Goal: Task Accomplishment & Management: Use online tool/utility

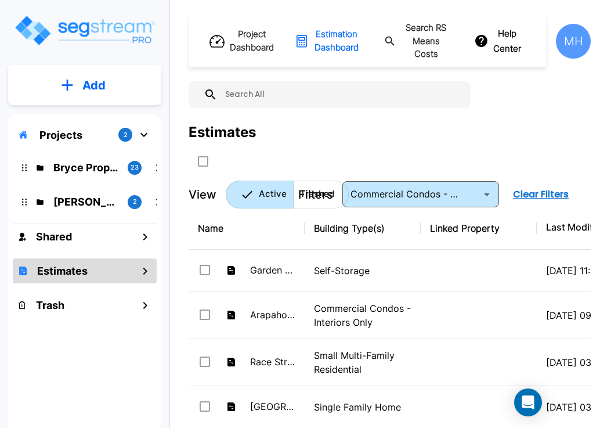
click at [60, 78] on button "Add" at bounding box center [84, 85] width 153 height 34
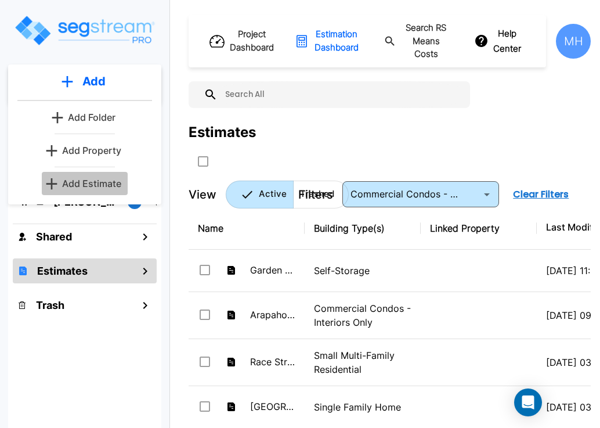
click at [79, 177] on p "Add Estimate" at bounding box center [91, 183] width 59 height 14
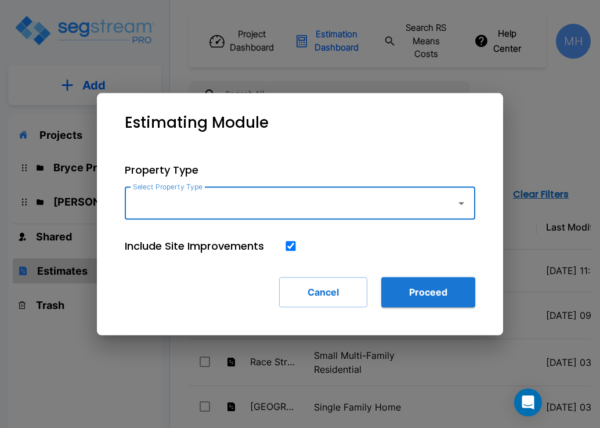
click at [240, 204] on input "Select Property Type" at bounding box center [287, 203] width 315 height 22
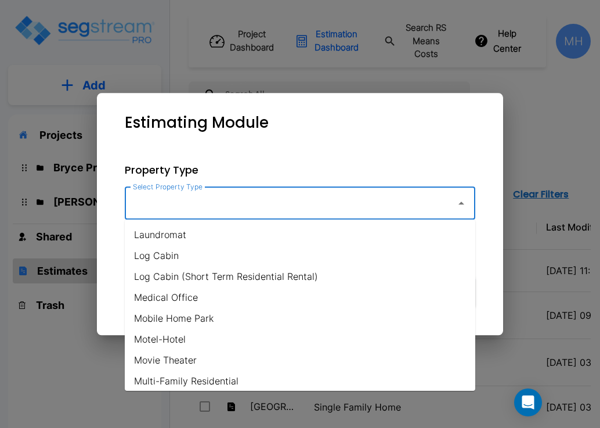
scroll to position [580, 0]
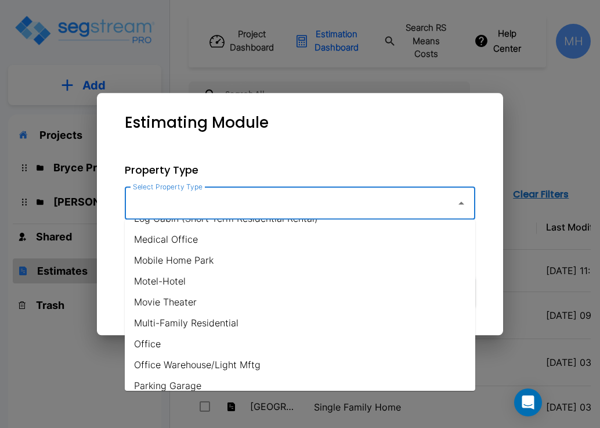
click at [146, 343] on li "Office" at bounding box center [300, 343] width 350 height 21
type input "Office"
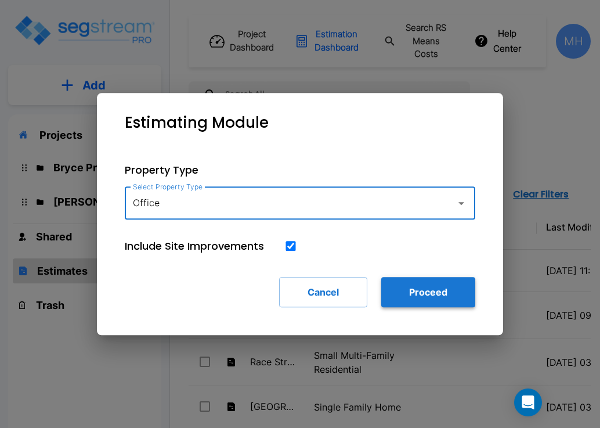
click at [417, 289] on button "Proceed" at bounding box center [428, 292] width 94 height 30
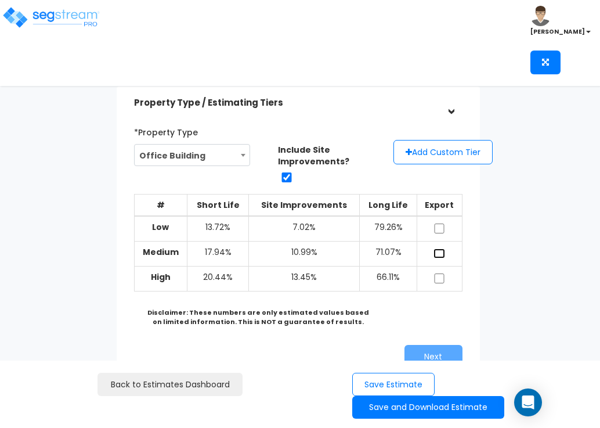
click at [440, 251] on input "checkbox" at bounding box center [439, 253] width 12 height 10
checkbox input "true"
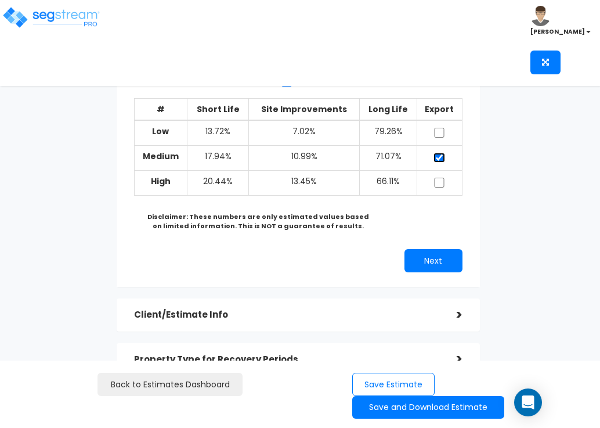
scroll to position [116, 0]
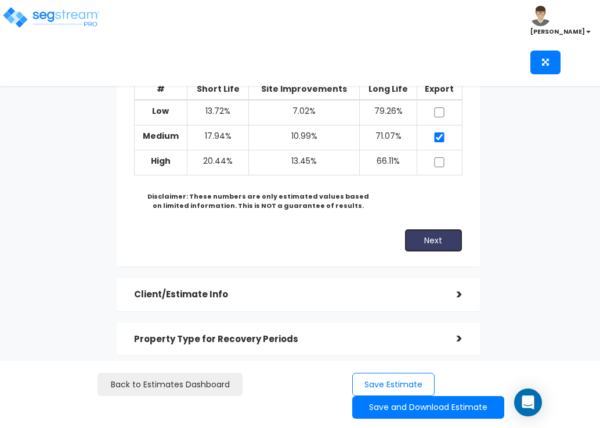
click at [431, 234] on button "Next" at bounding box center [433, 240] width 58 height 23
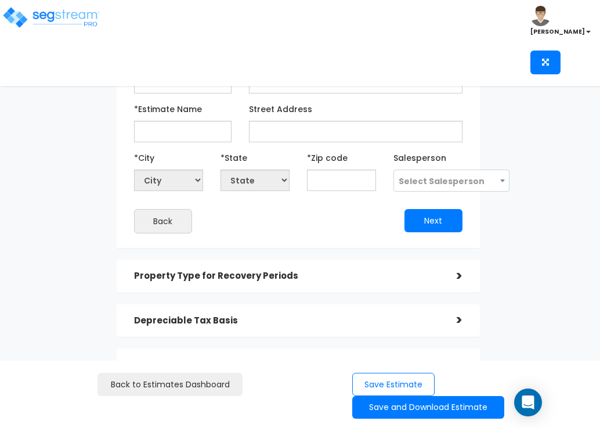
scroll to position [0, 0]
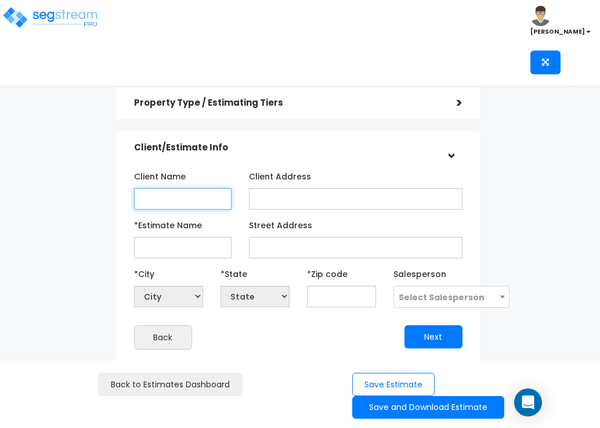
click at [185, 196] on input "Client Name" at bounding box center [183, 198] width 98 height 21
type input "Ballen Inc"
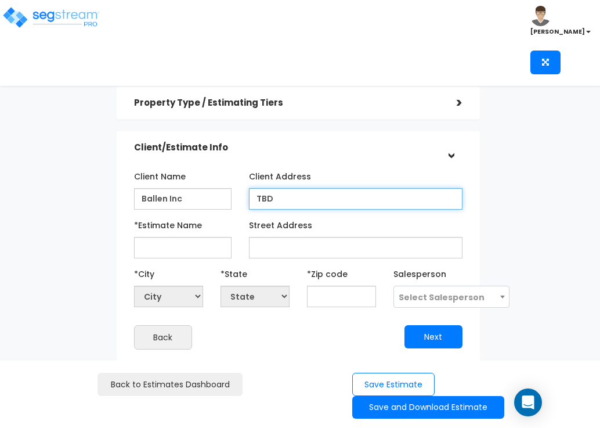
type input "TBD"
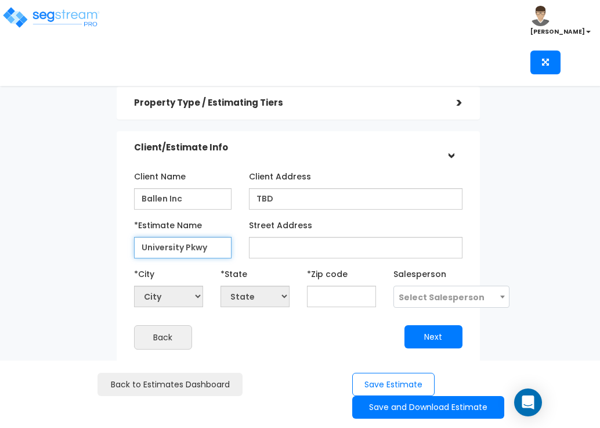
type input "University Pkwy"
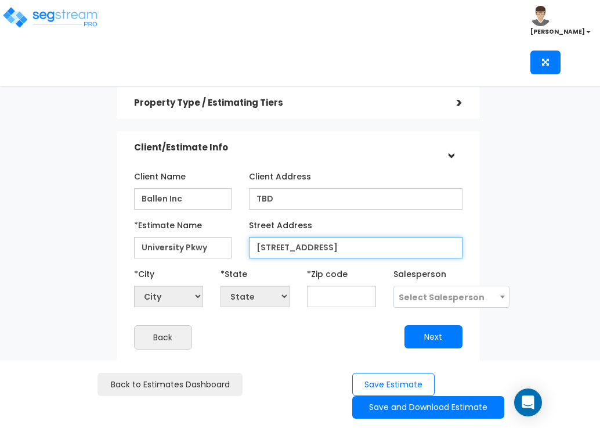
type input "[STREET_ADDRESS]"
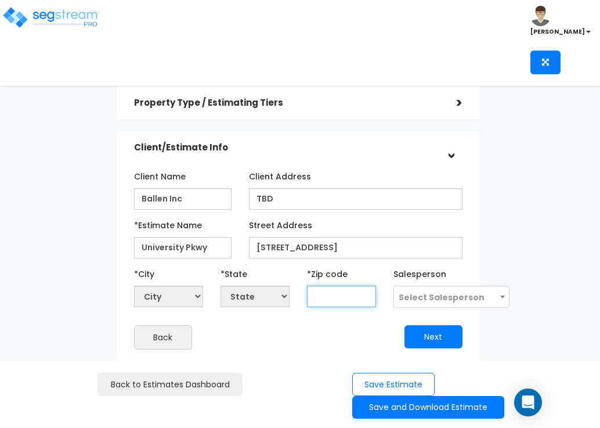
select select "National Average"
type input "34"
select select "GA"
select select
type input "342"
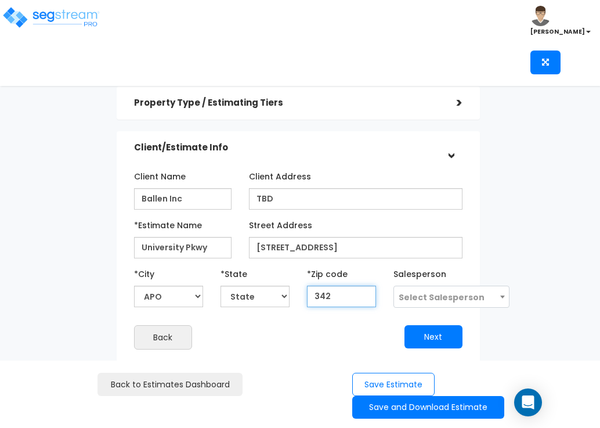
select select "FL"
type input "34243"
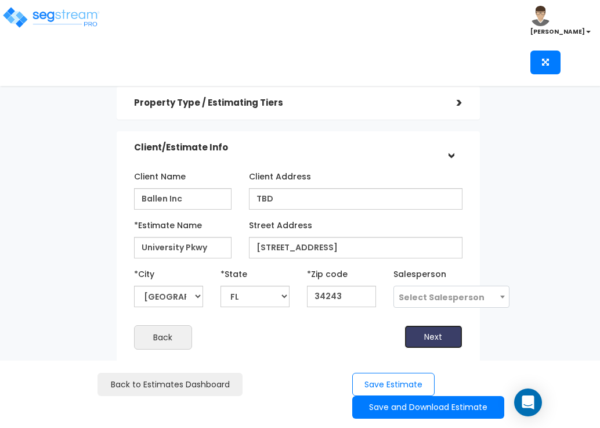
click at [417, 334] on button "Next" at bounding box center [433, 336] width 58 height 23
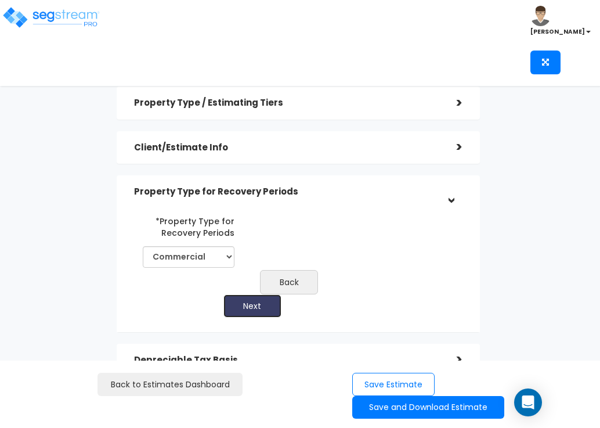
click at [262, 308] on button "Next" at bounding box center [252, 305] width 58 height 23
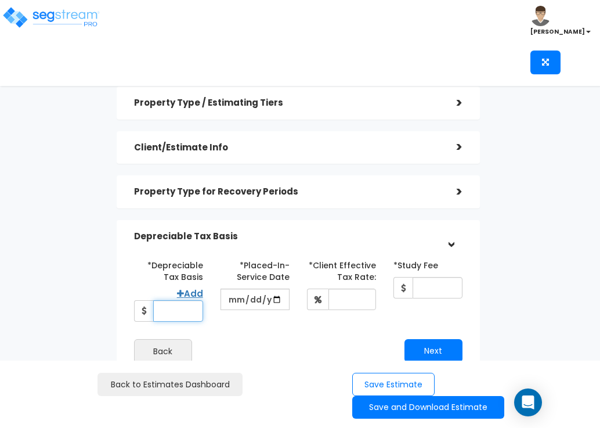
click at [185, 306] on input "*Depreciable Tax Basis" at bounding box center [178, 310] width 50 height 21
type input "4,100,000"
click at [238, 296] on input "date" at bounding box center [254, 298] width 69 height 21
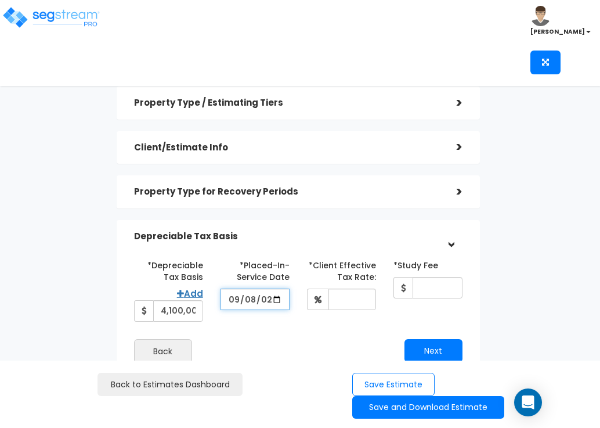
type input "[DATE]"
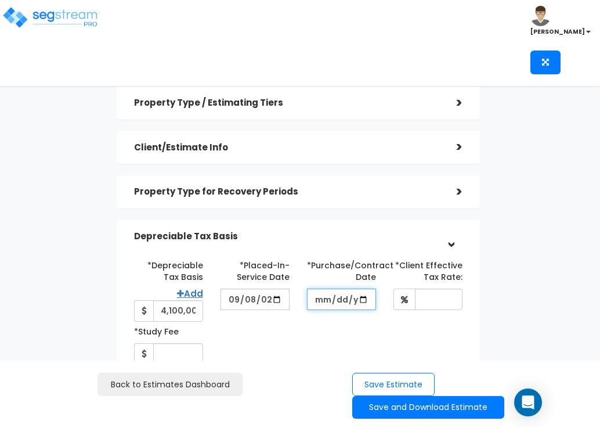
click at [320, 298] on input "*Purchase/Contract Date" at bounding box center [341, 298] width 69 height 21
type input "[DATE]"
click at [354, 315] on div "*Depreciable Tax Basis Add 4,100,000 *Placed-In-Service Date 2025-09-08" at bounding box center [298, 309] width 346 height 109
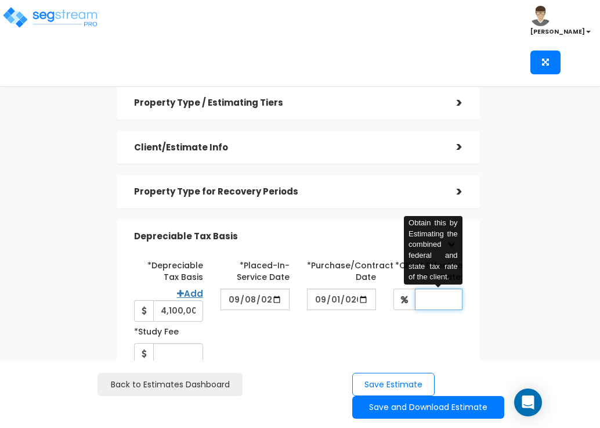
click at [430, 298] on input "*Client Effective Tax Rate:" at bounding box center [439, 298] width 48 height 21
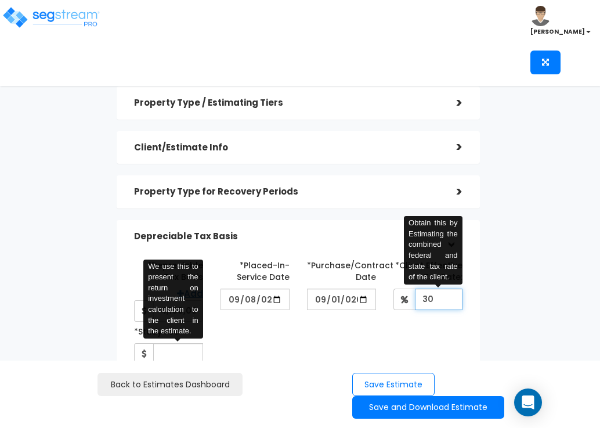
type input "30"
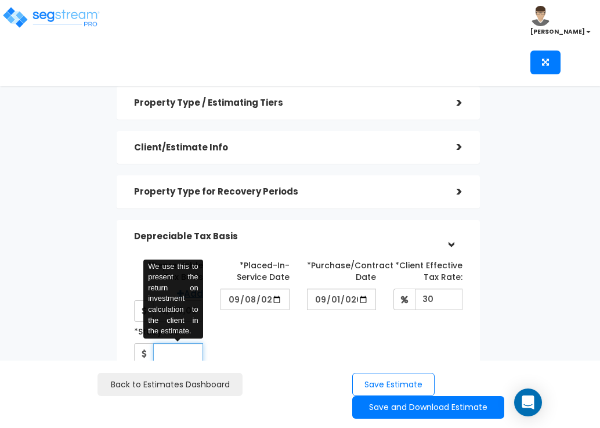
click at [175, 349] on input "*Study Fee" at bounding box center [178, 353] width 50 height 21
type input "5,500"
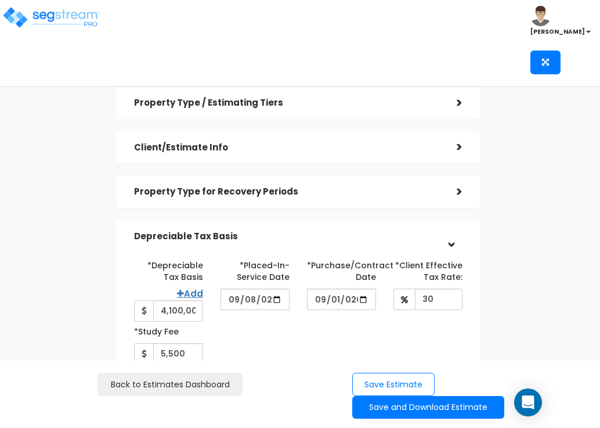
click at [314, 326] on div "*Depreciable Tax Basis Add 4,100,000 *Placed-In-Service Date 2025-09-08" at bounding box center [298, 309] width 346 height 109
click at [419, 381] on button "Save Estimate" at bounding box center [393, 385] width 82 height 24
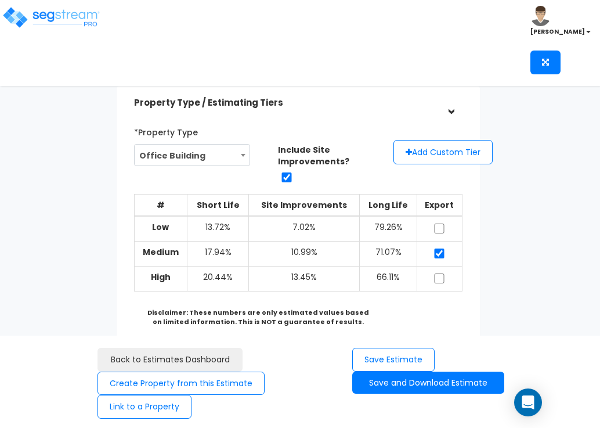
scroll to position [58, 0]
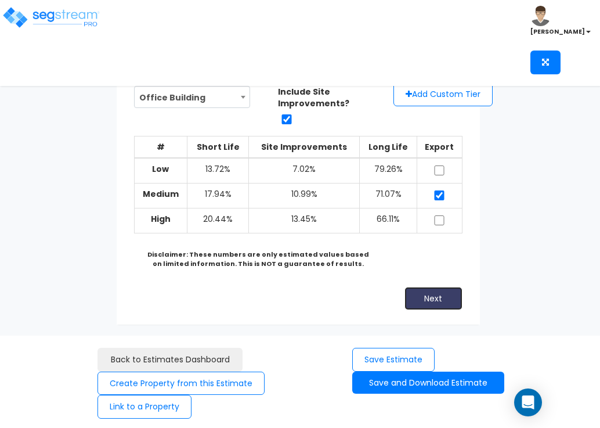
click at [432, 299] on button "Next" at bounding box center [433, 298] width 58 height 23
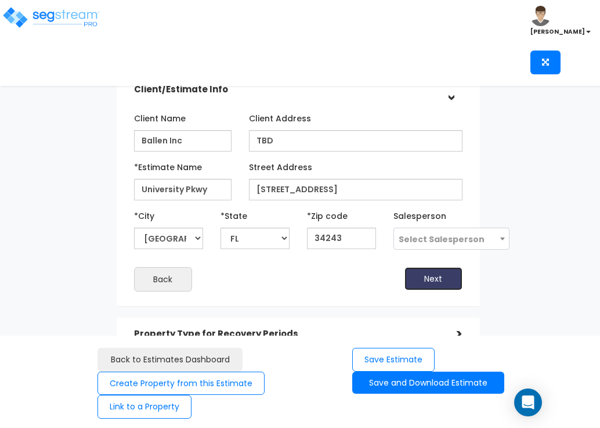
click at [426, 274] on button "Next" at bounding box center [433, 278] width 58 height 23
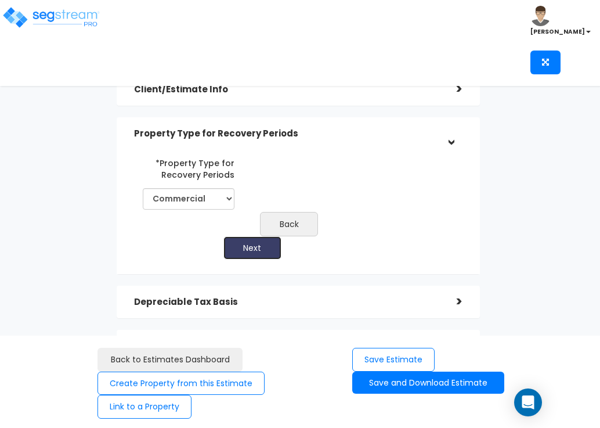
click at [255, 244] on button "Next" at bounding box center [252, 247] width 58 height 23
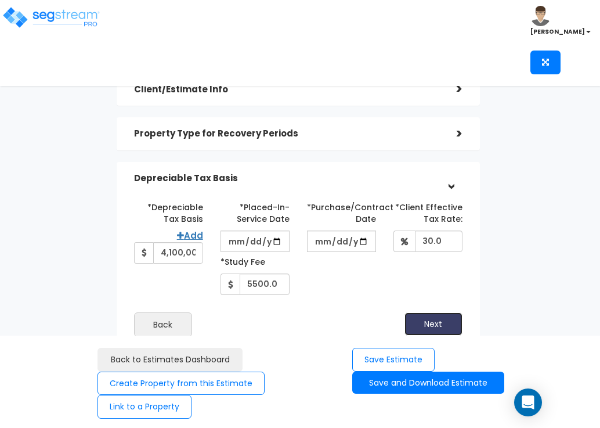
click at [434, 321] on button "Next" at bounding box center [433, 323] width 58 height 23
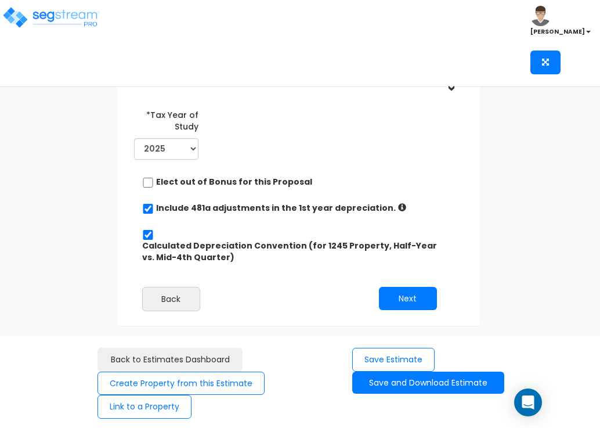
scroll to position [225, 0]
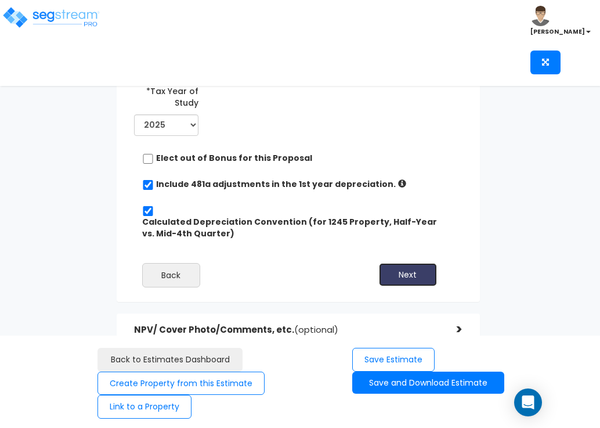
click at [415, 276] on button "Next" at bounding box center [408, 274] width 58 height 23
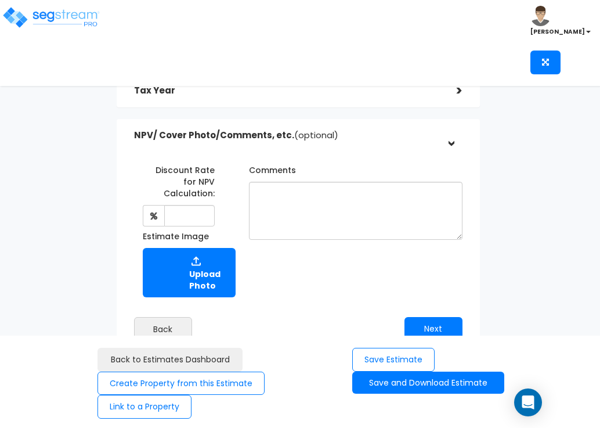
scroll to position [188, 0]
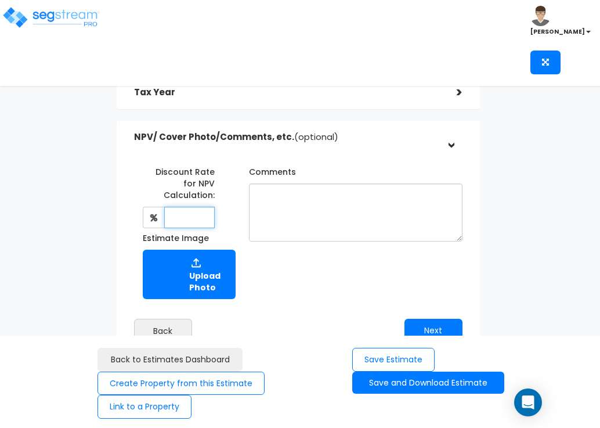
click at [167, 207] on div "The Discount Rate is the interest rate that you believe the tax payer could rea…" at bounding box center [179, 217] width 73 height 21
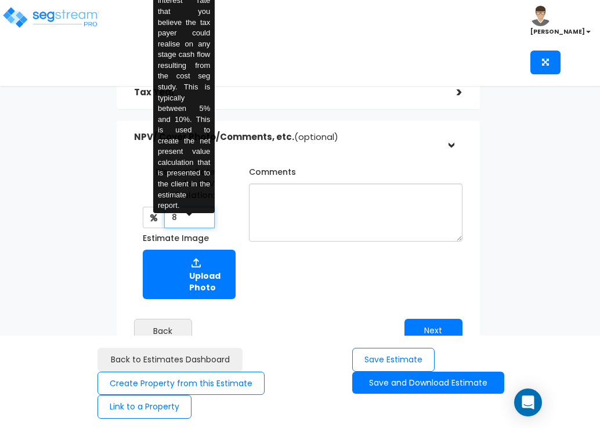
type input "8"
click at [320, 296] on div "Discount Rate for NPV Calculation: 8 The Discount Rate is the interest rate tha…" at bounding box center [298, 249] width 346 height 198
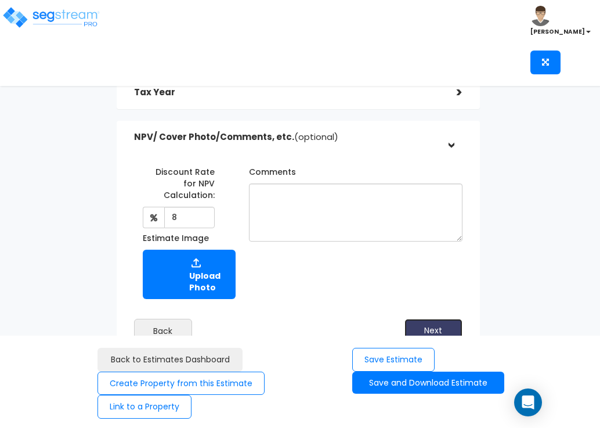
click at [439, 319] on button "Next" at bounding box center [433, 330] width 58 height 23
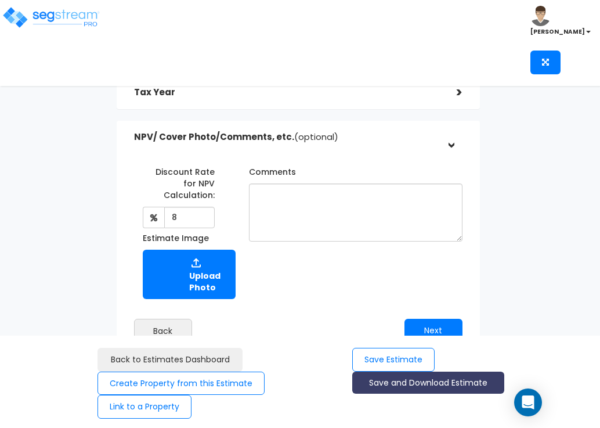
click at [430, 382] on button "Save and Download Estimate" at bounding box center [427, 382] width 151 height 23
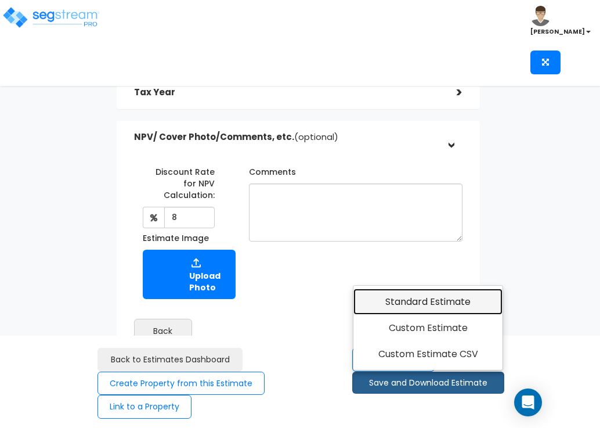
click at [414, 299] on link "Standard Estimate" at bounding box center [427, 301] width 149 height 27
